Goal: Task Accomplishment & Management: Manage account settings

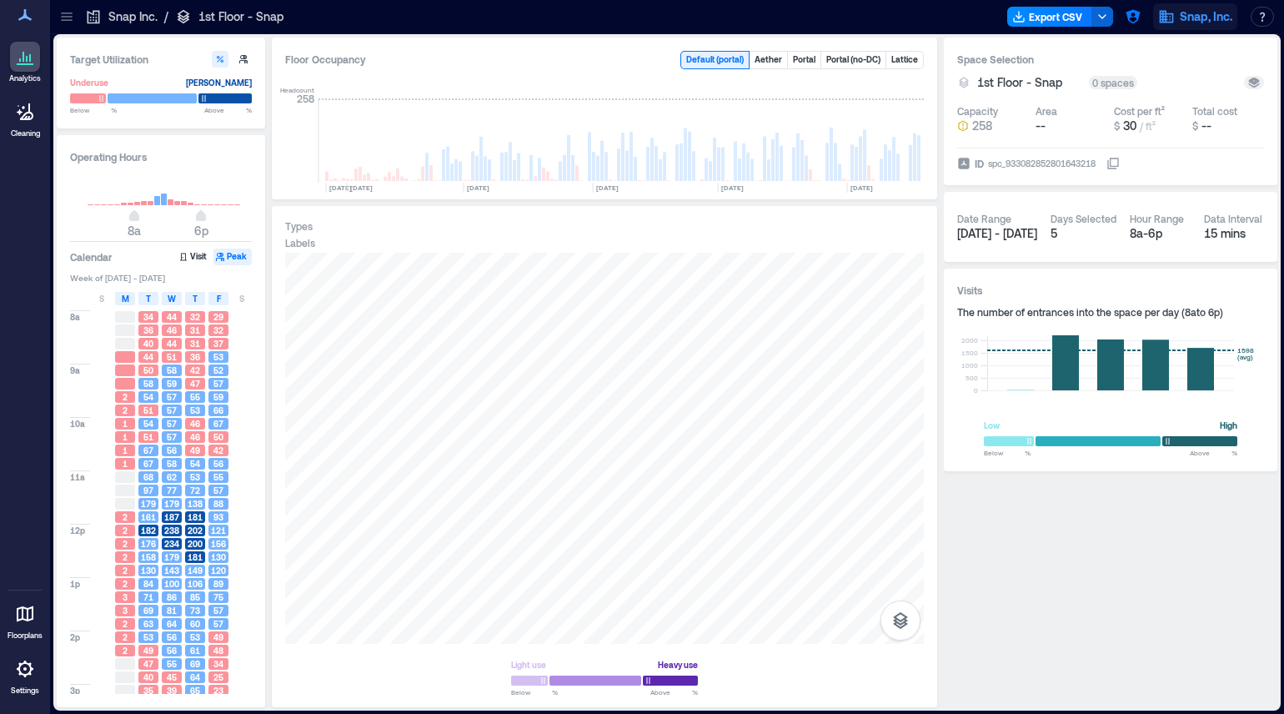
scroll to position [0, 348]
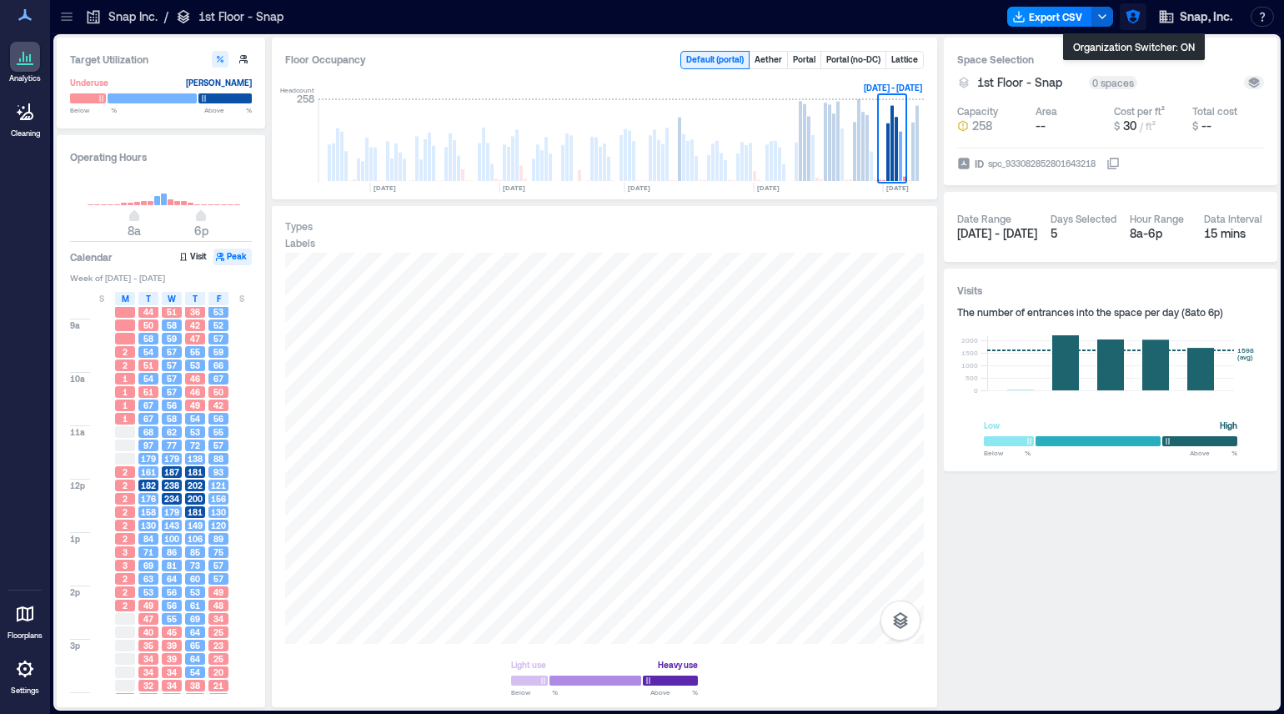
click at [1139, 19] on icon "button" at bounding box center [1133, 16] width 17 height 17
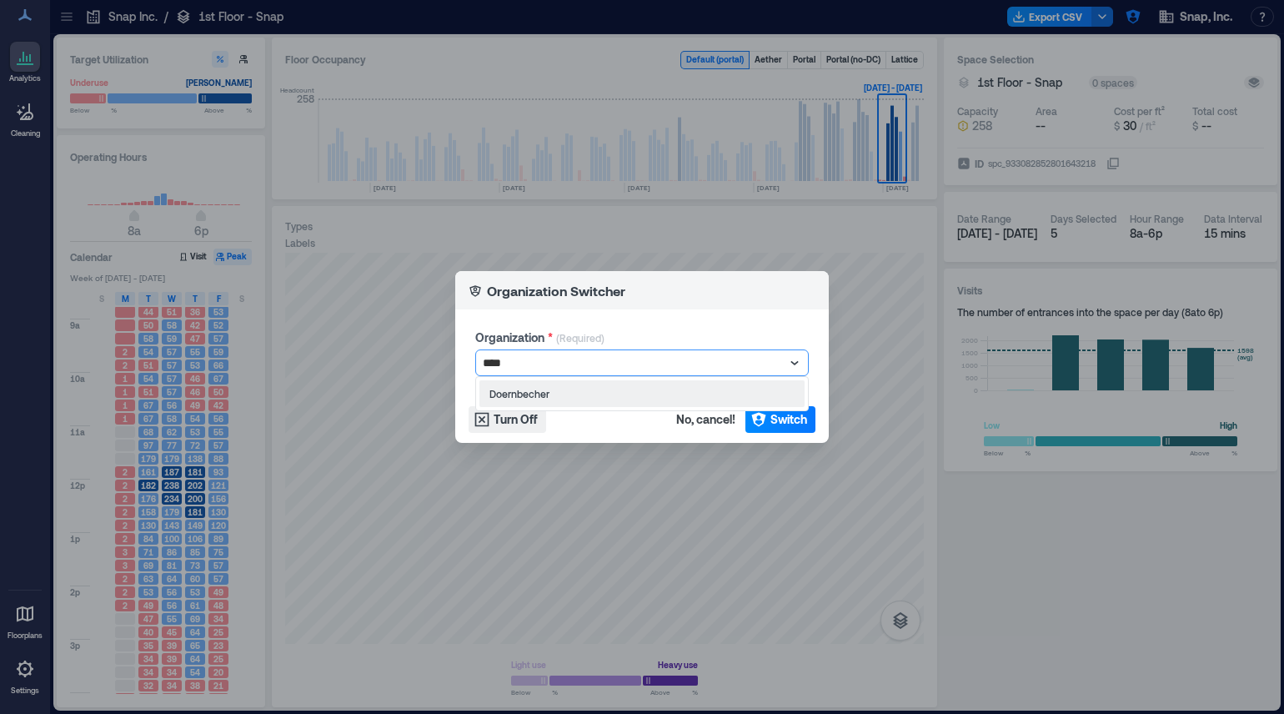
type input "*****"
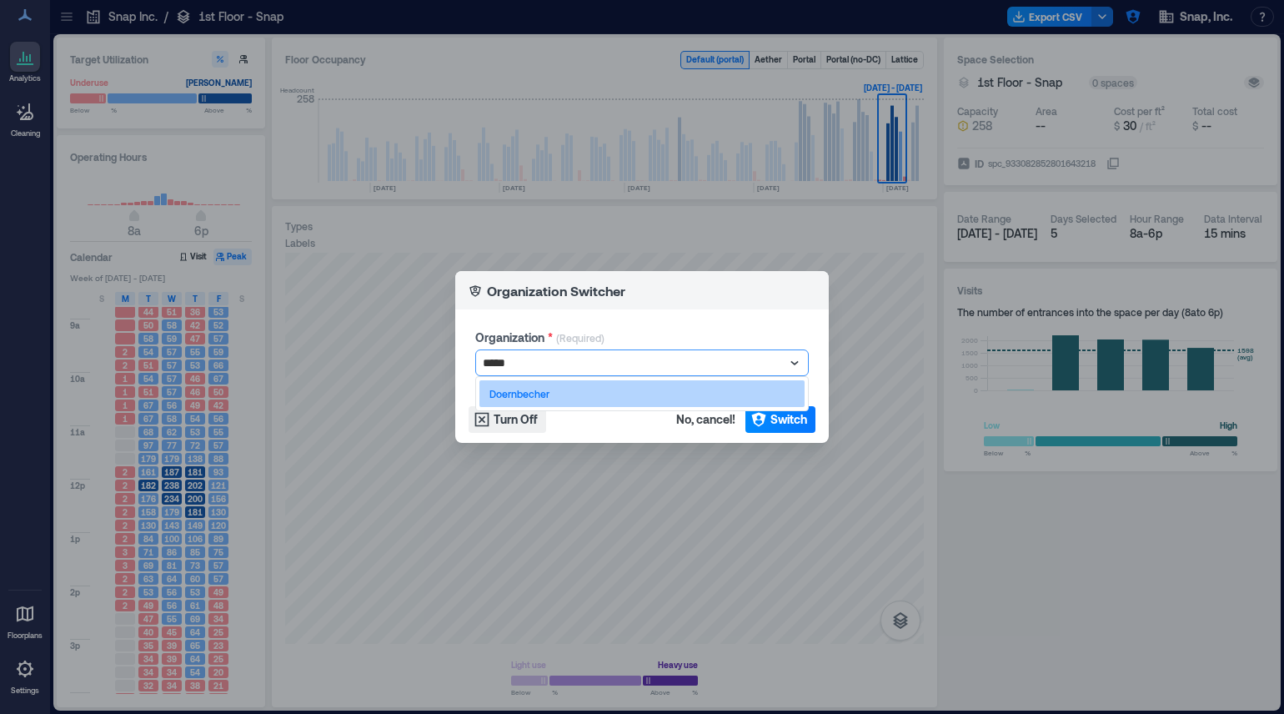
click at [707, 394] on div "Doernbecher" at bounding box center [641, 393] width 325 height 27
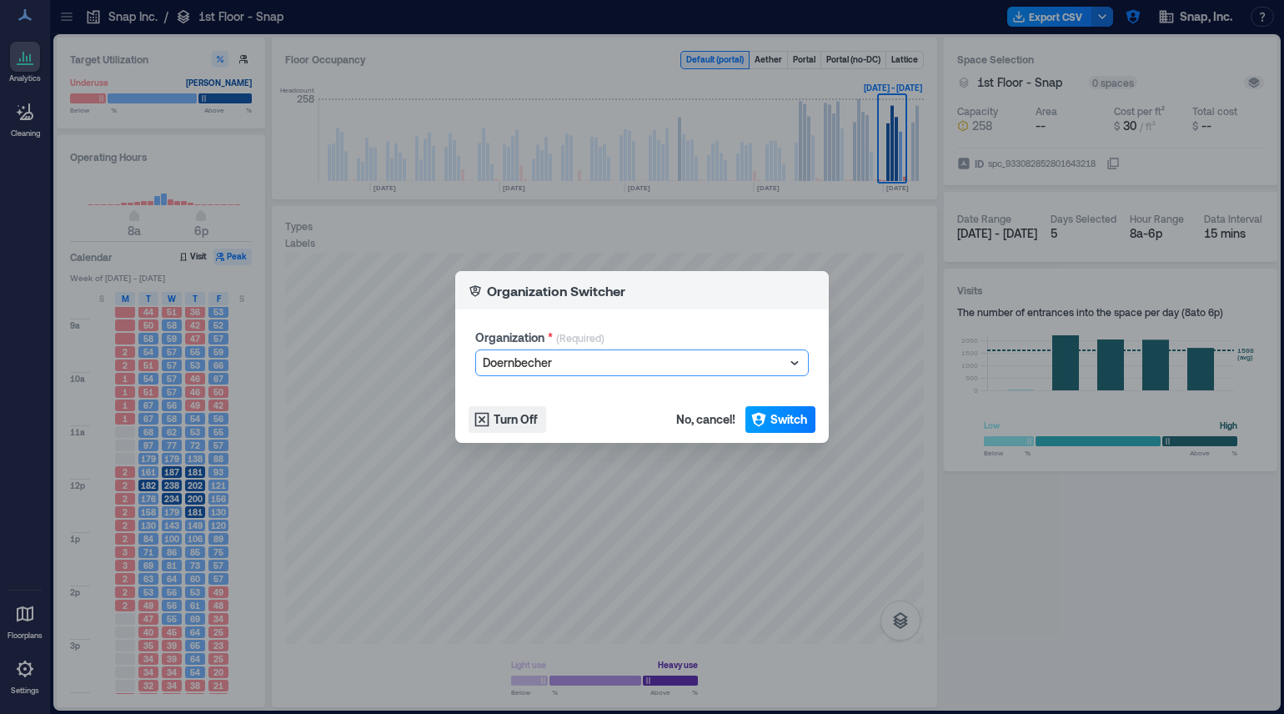
click at [787, 416] on span "Switch" at bounding box center [788, 419] width 37 height 17
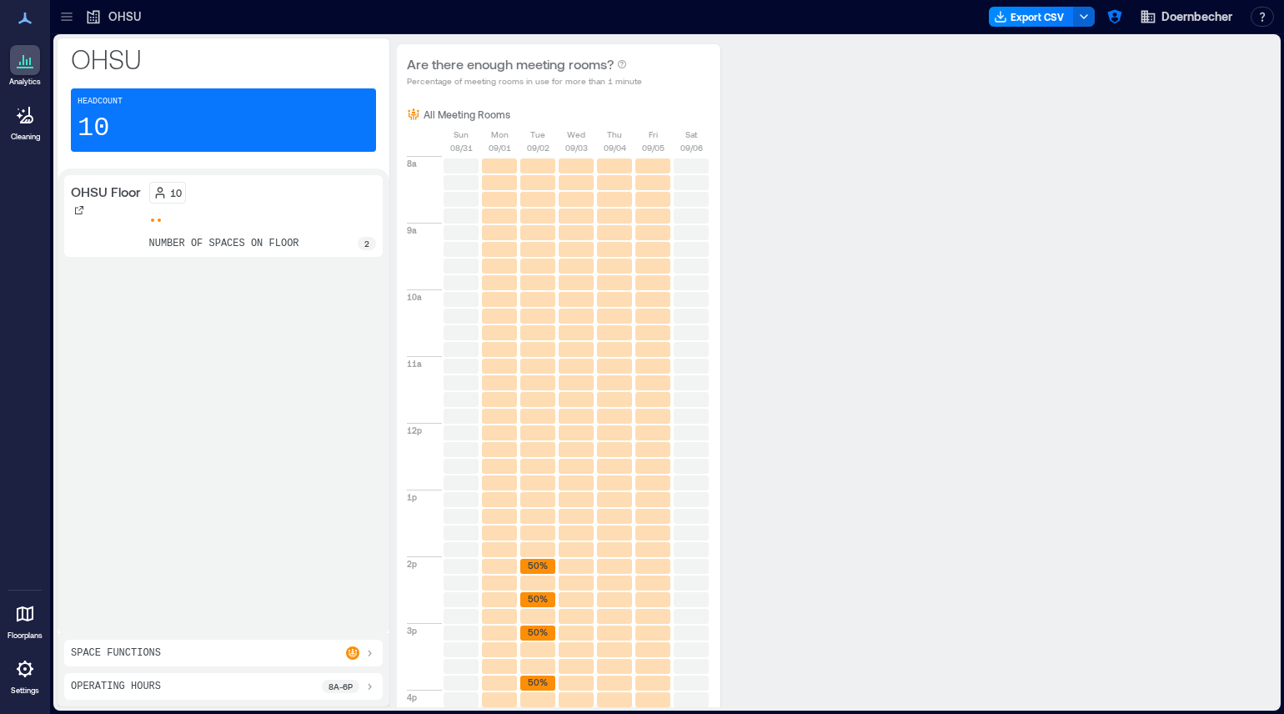
click at [15, 659] on icon at bounding box center [25, 669] width 20 height 20
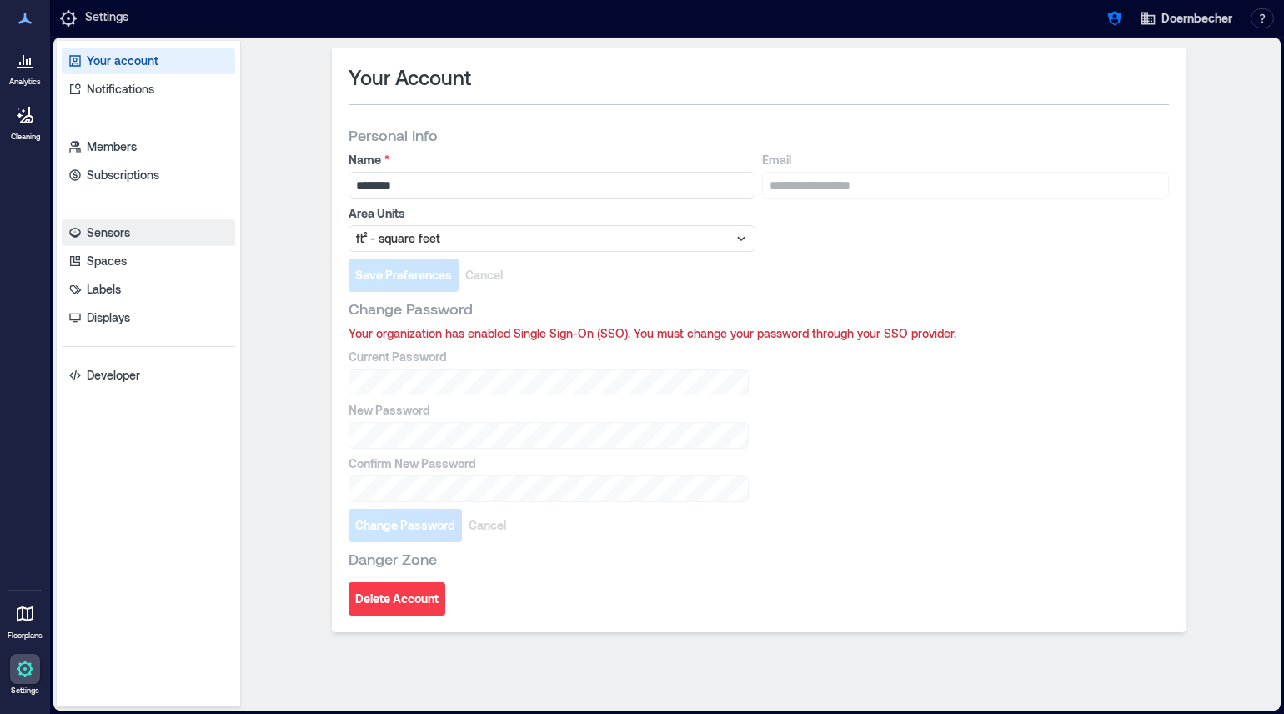
click at [168, 226] on link "Sensors" at bounding box center [148, 232] width 173 height 27
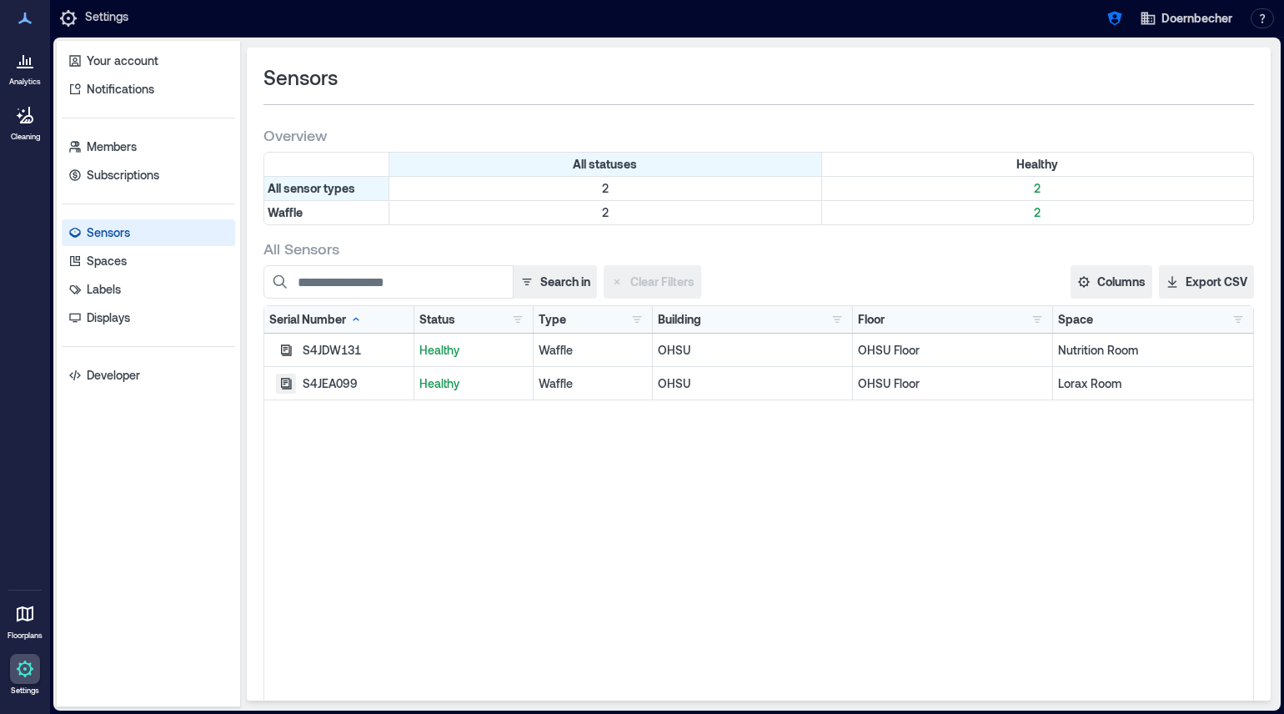
click at [283, 382] on icon "button" at bounding box center [286, 383] width 11 height 11
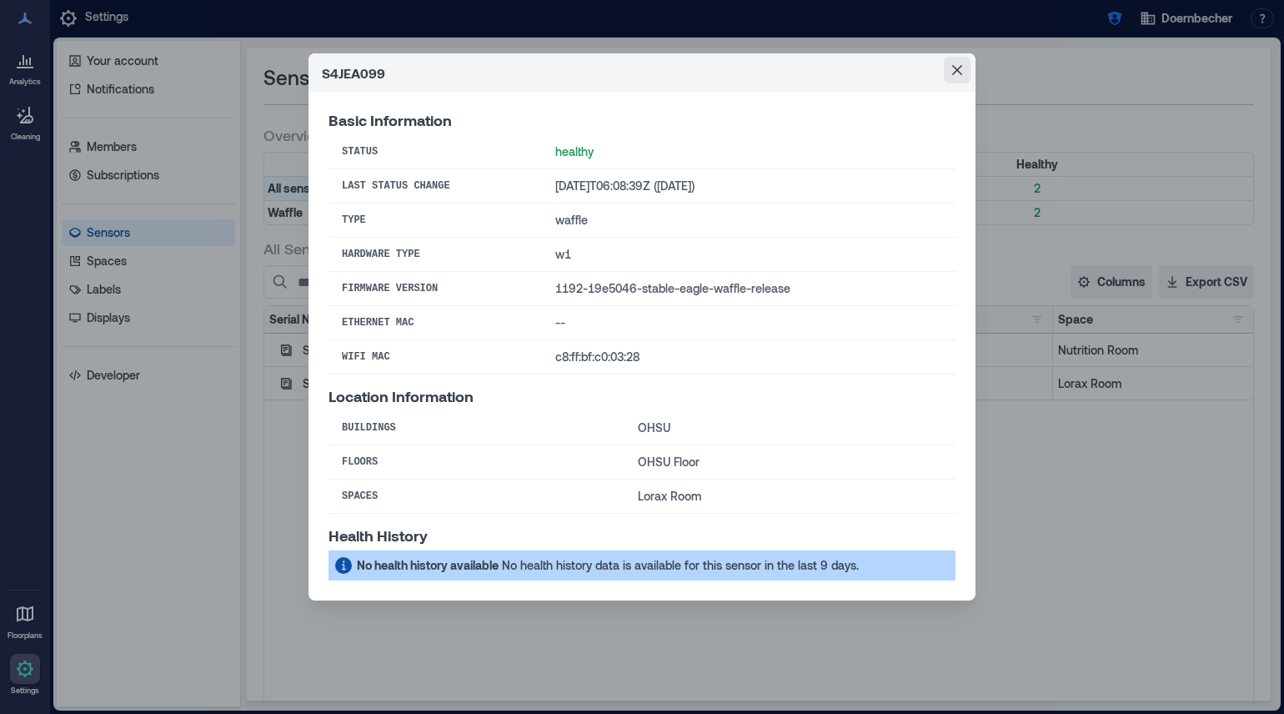
click at [958, 60] on button "Close" at bounding box center [957, 70] width 27 height 27
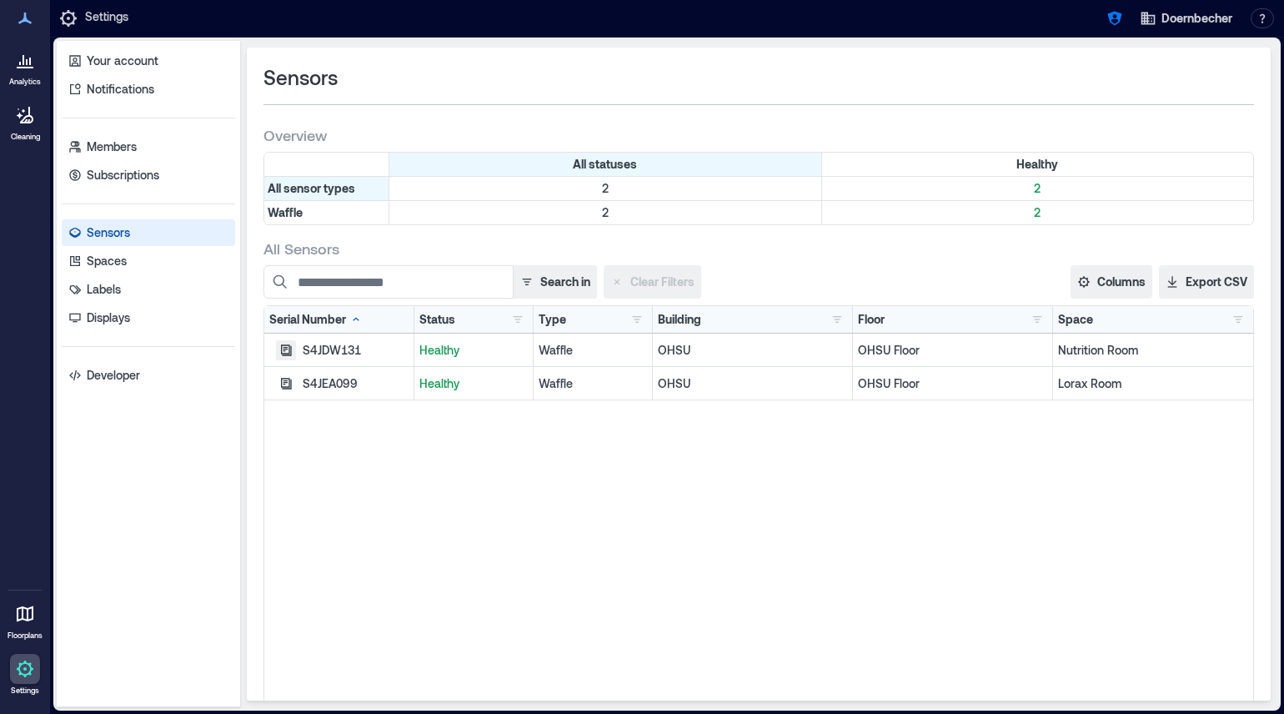
click at [289, 350] on icon "button" at bounding box center [286, 349] width 11 height 11
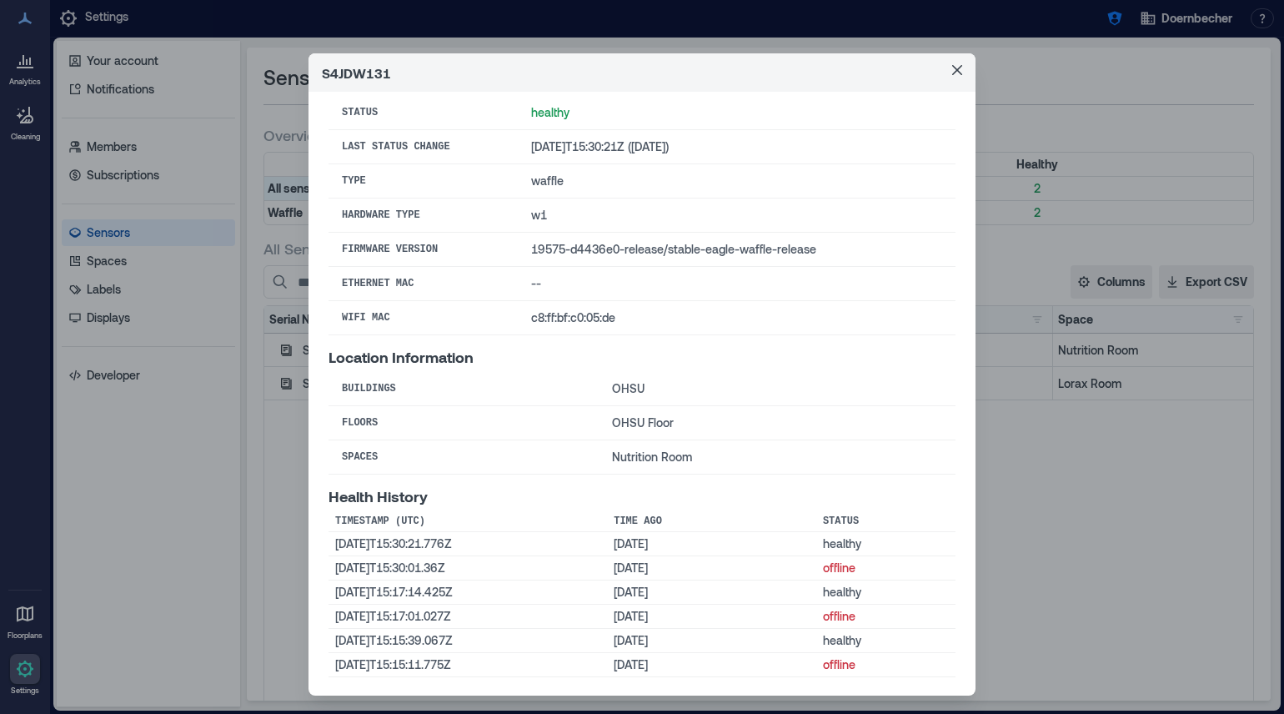
scroll to position [40, 0]
click at [1028, 452] on div "S4JDW131 Basic Information Status healthy Last Status Change [DATE]T15:30:21Z (…" at bounding box center [642, 357] width 1284 height 714
